Goal: Check status: Check status

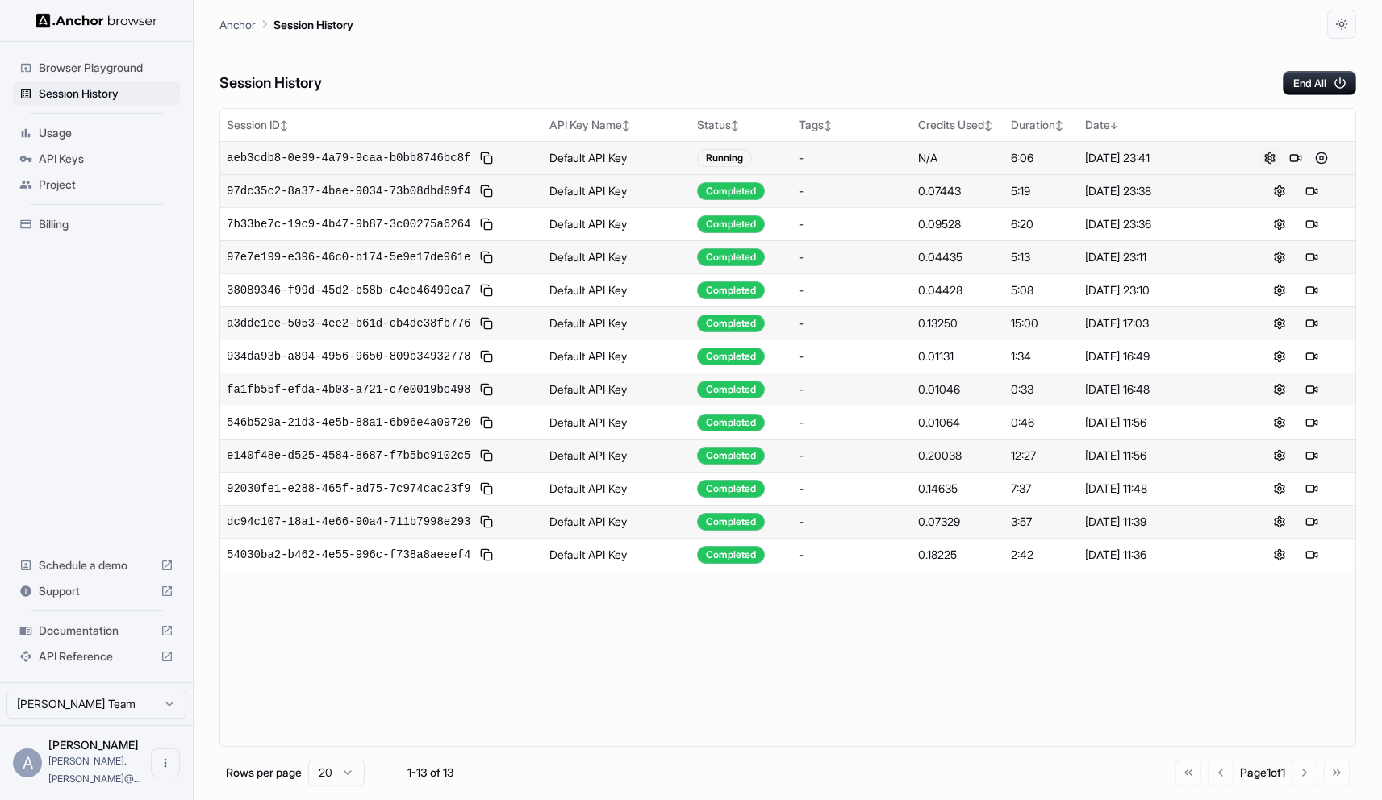
click at [1270, 155] on button at bounding box center [1269, 157] width 19 height 19
click at [1325, 155] on button at bounding box center [1321, 157] width 19 height 19
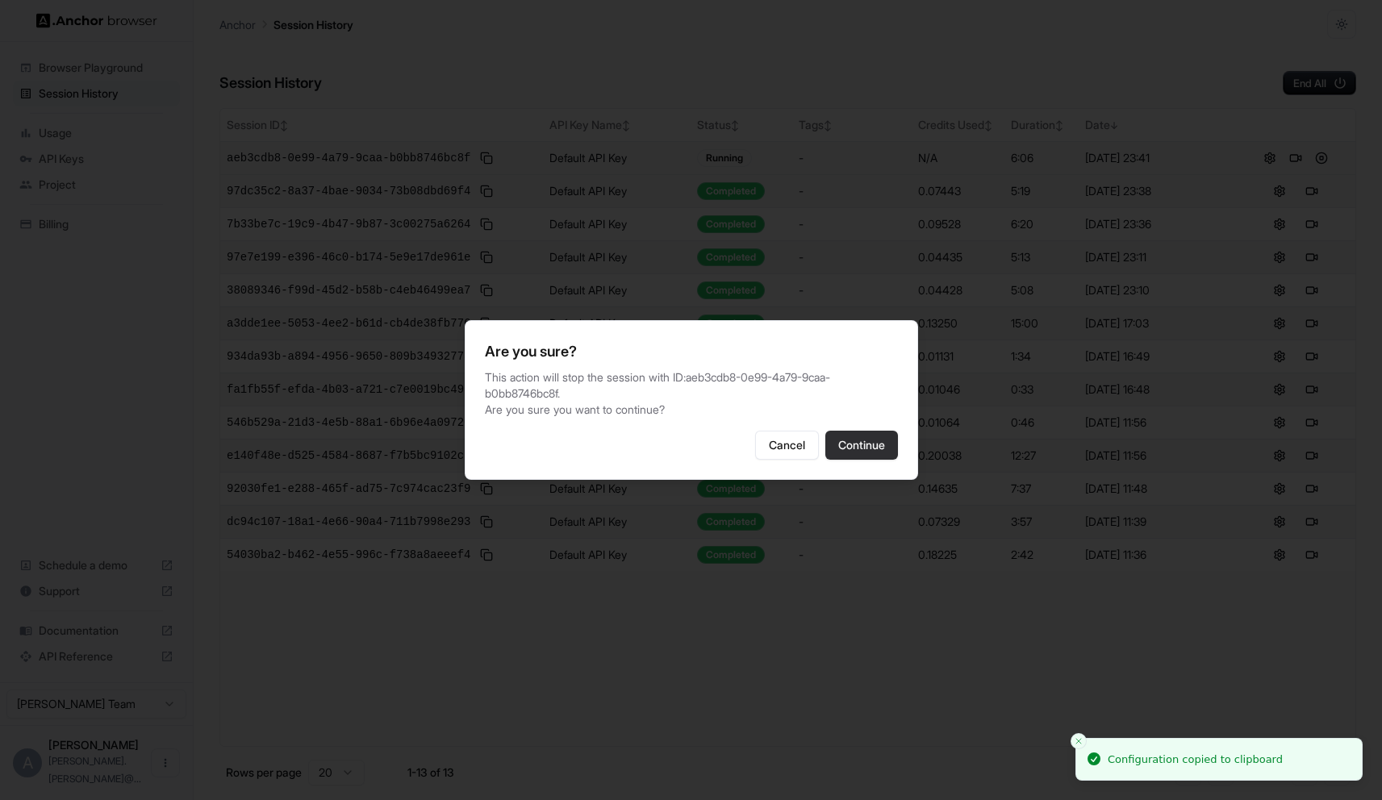
click at [868, 448] on button "Continue" at bounding box center [861, 445] width 73 height 29
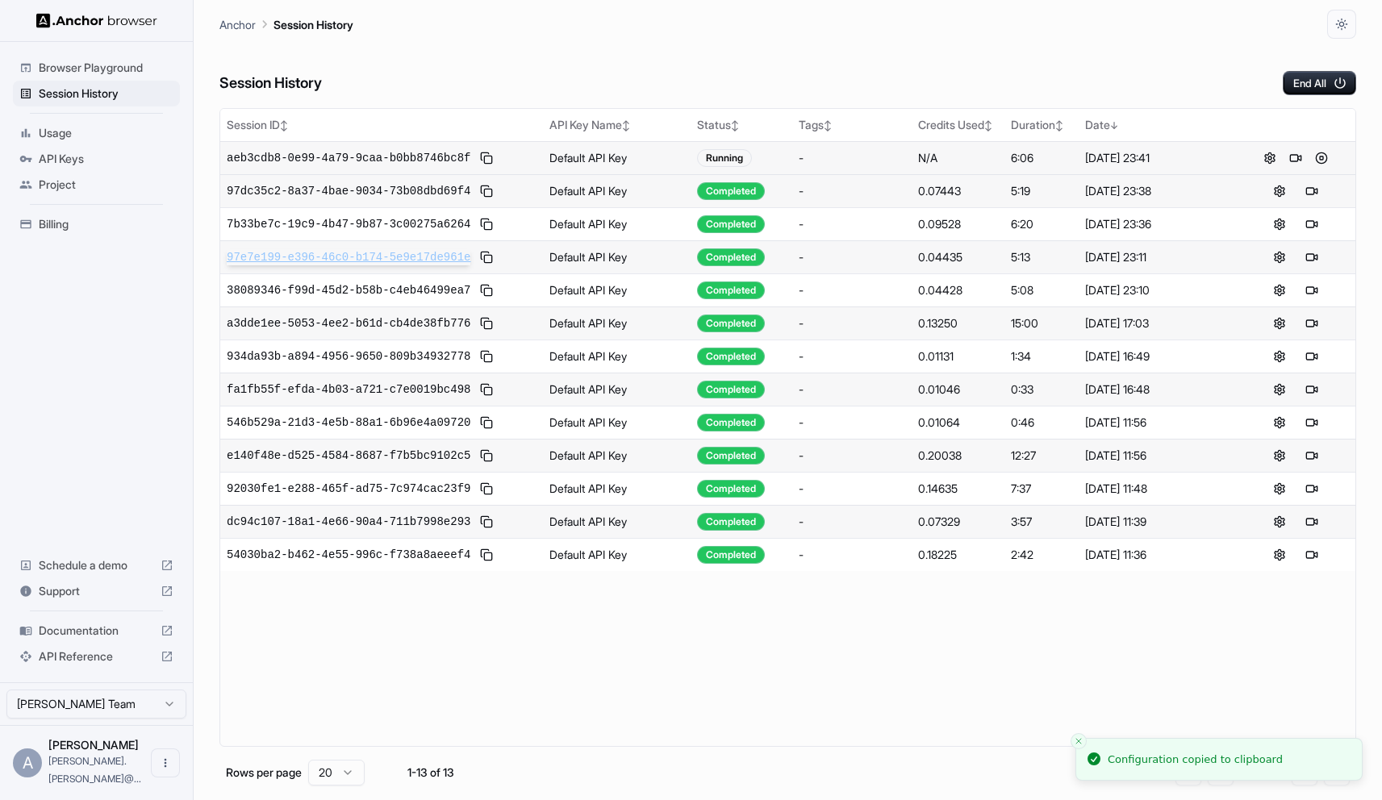
click at [320, 260] on span "97e7e199-e396-46c0-b174-5e9e17de961e" at bounding box center [349, 257] width 244 height 16
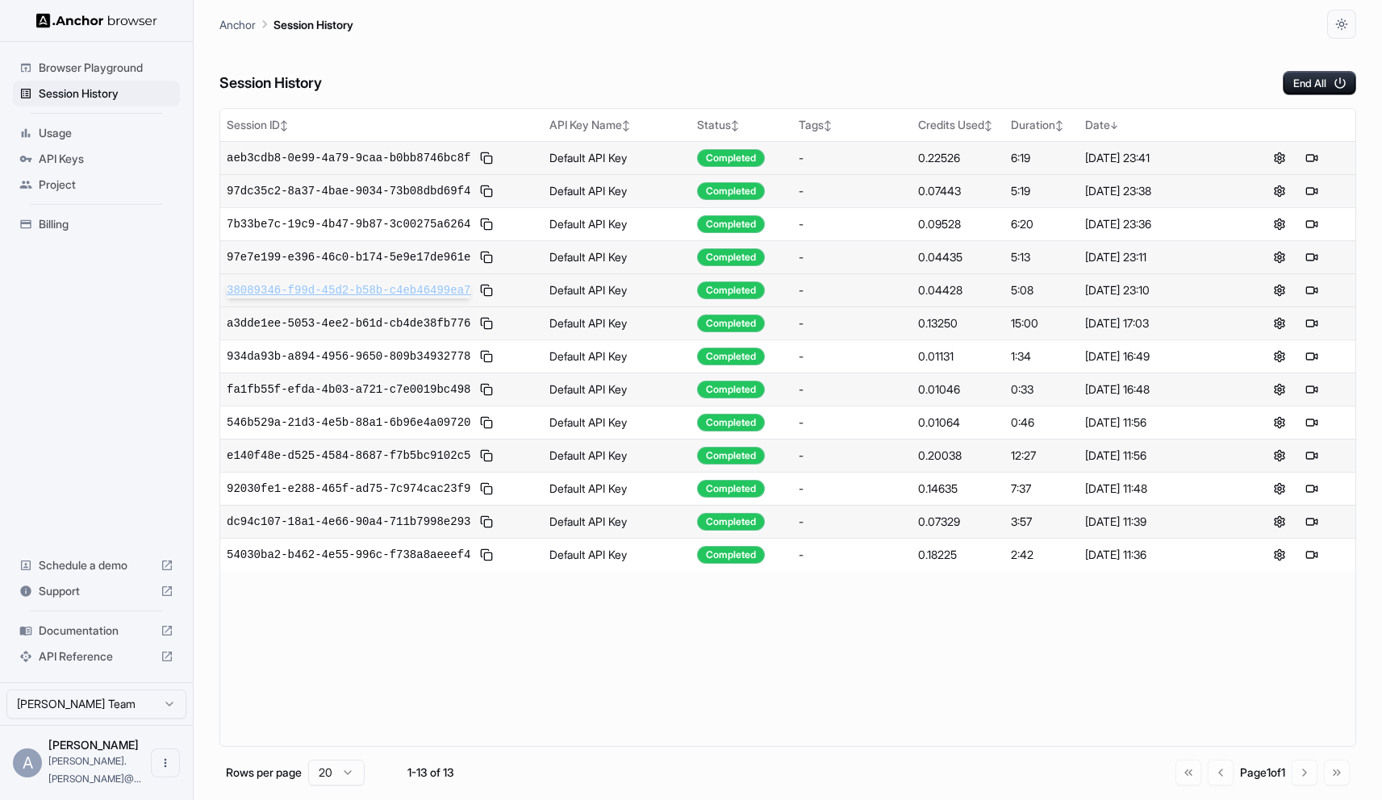
click at [319, 294] on span "38089346-f99d-45d2-b58b-c4eb46499ea7" at bounding box center [349, 290] width 244 height 16
click at [358, 358] on span "934da93b-a894-4956-9650-809b34932778" at bounding box center [349, 356] width 244 height 16
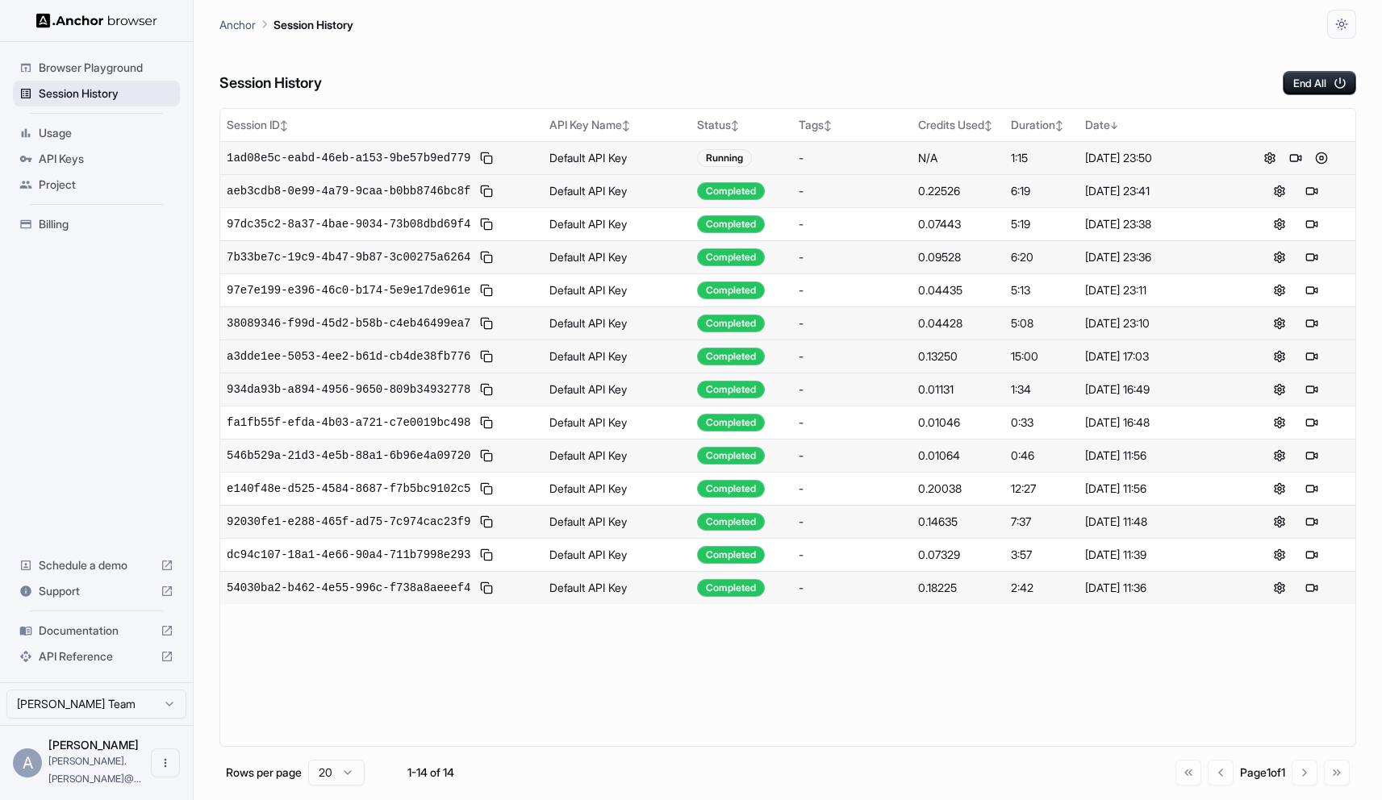
click at [109, 90] on span "Session History" at bounding box center [106, 94] width 135 height 16
click at [414, 148] on div "1ad08e5c-eabd-46eb-a153-9be57b9ed779" at bounding box center [382, 157] width 310 height 19
click at [414, 161] on span "1ad08e5c-eabd-46eb-a153-9be57b9ed779" at bounding box center [349, 158] width 244 height 16
click at [378, 154] on span "1ad08e5c-eabd-46eb-a153-9be57b9ed779" at bounding box center [349, 158] width 244 height 16
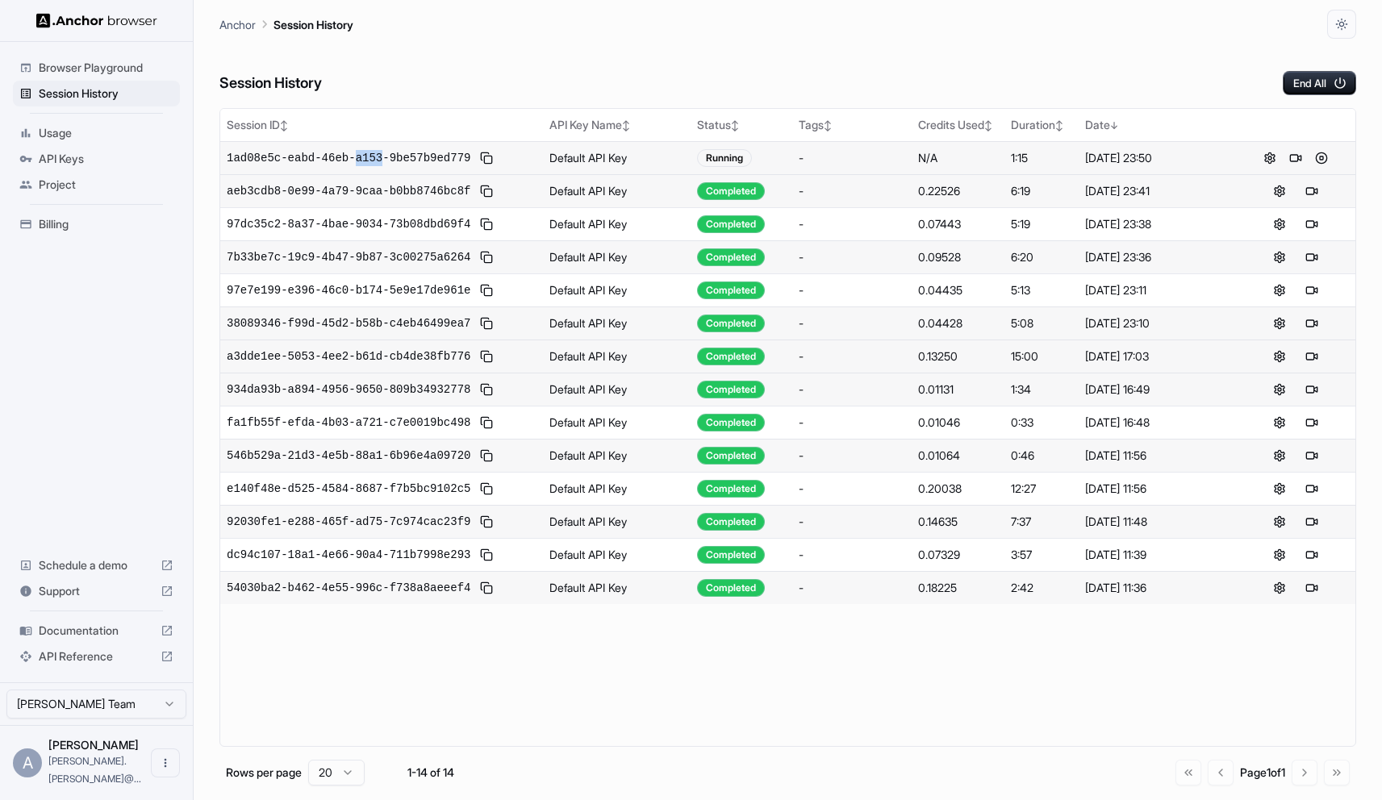
click at [378, 154] on span "1ad08e5c-eabd-46eb-a153-9be57b9ed779" at bounding box center [349, 158] width 244 height 16
click at [1324, 159] on button at bounding box center [1321, 157] width 19 height 19
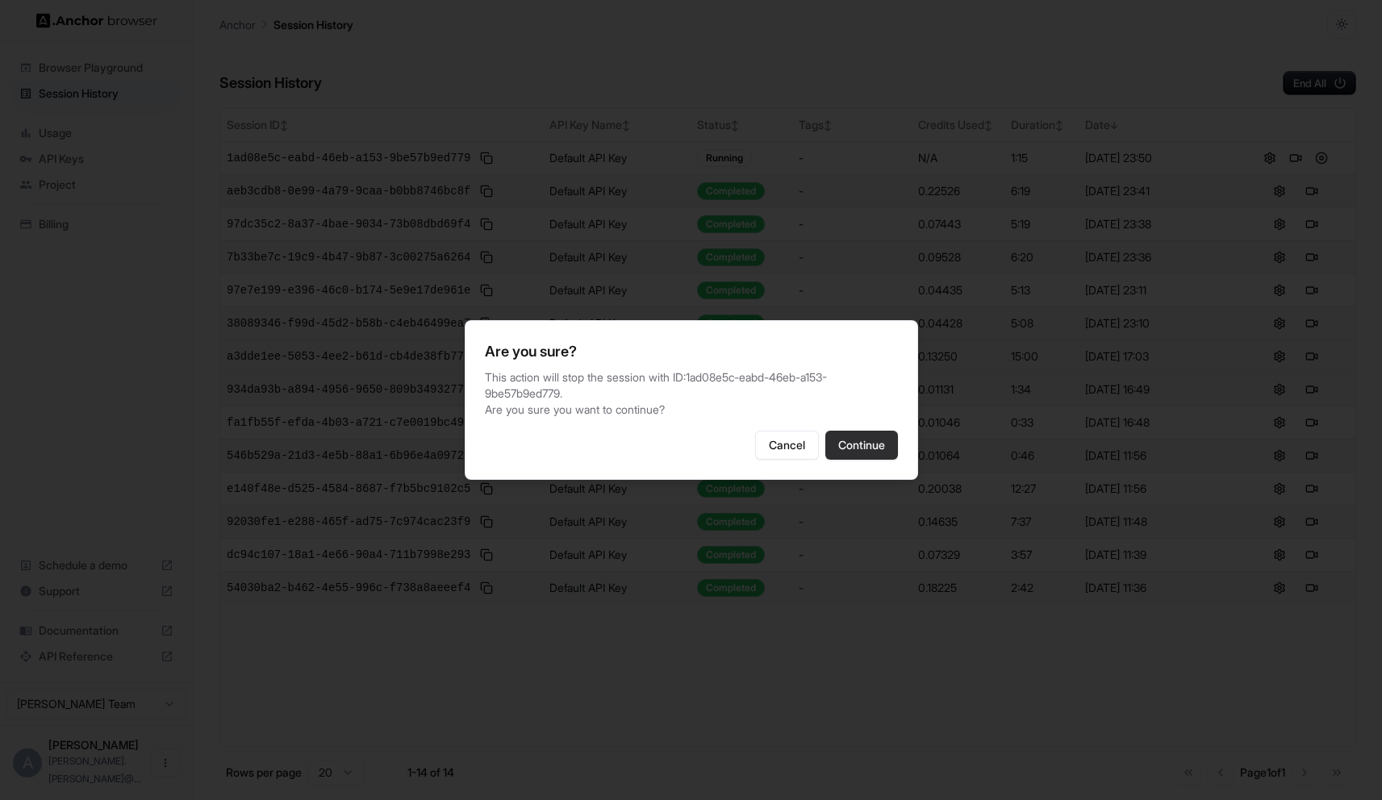
click at [873, 449] on button "Continue" at bounding box center [861, 445] width 73 height 29
